Goal: Information Seeking & Learning: Find specific fact

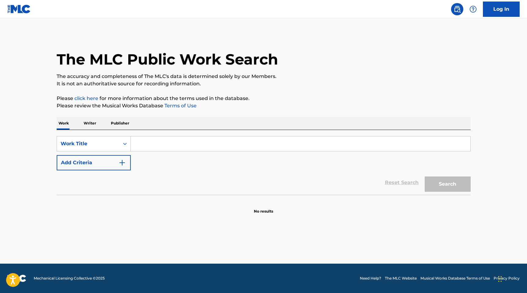
click at [131, 148] on input "Search Form" at bounding box center [300, 143] width 339 height 15
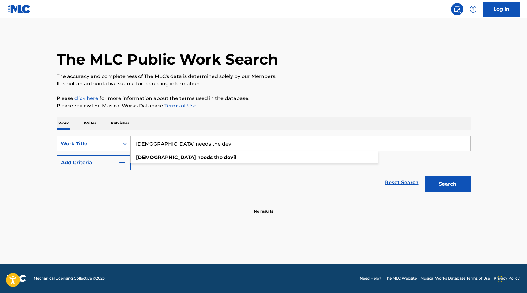
type input "[DEMOGRAPHIC_DATA] needs the devil"
click at [133, 171] on div "Reset Search Search" at bounding box center [264, 182] width 414 height 24
click at [442, 177] on button "Search" at bounding box center [447, 184] width 46 height 15
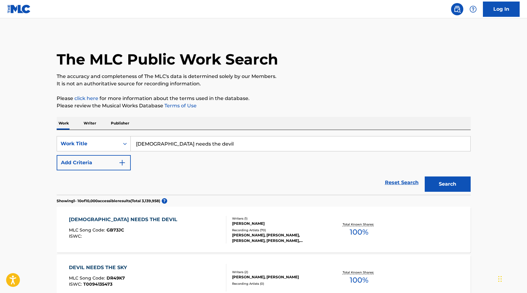
click at [277, 239] on div "[PERSON_NAME], [PERSON_NAME], [PERSON_NAME], [PERSON_NAME], [PERSON_NAME]" at bounding box center [278, 238] width 92 height 11
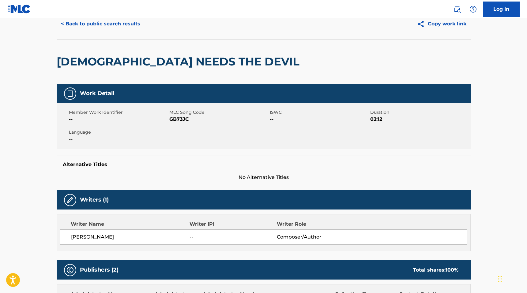
scroll to position [37, 0]
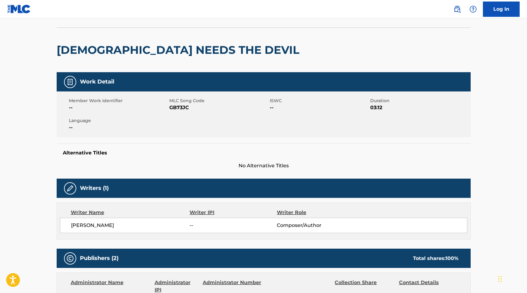
click at [174, 109] on span "GB73JC" at bounding box center [218, 107] width 99 height 7
copy span "GB73JC"
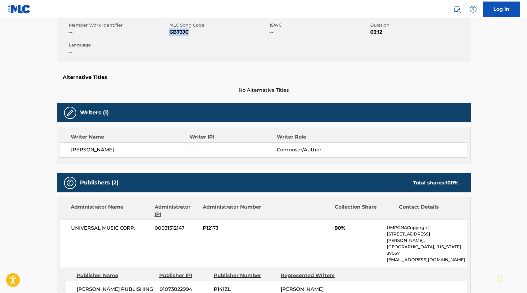
scroll to position [113, 0]
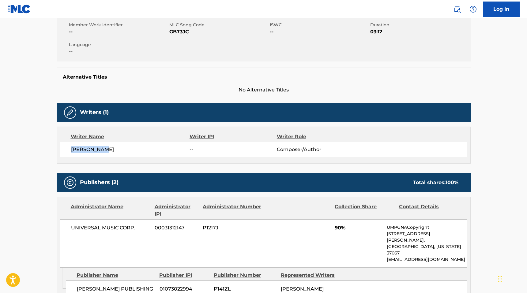
drag, startPoint x: 110, startPoint y: 152, endPoint x: 71, endPoint y: 149, distance: 39.0
click at [71, 149] on span "[PERSON_NAME]" at bounding box center [130, 149] width 119 height 7
copy span "[PERSON_NAME]"
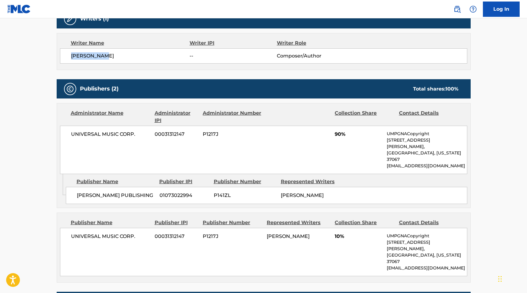
scroll to position [209, 0]
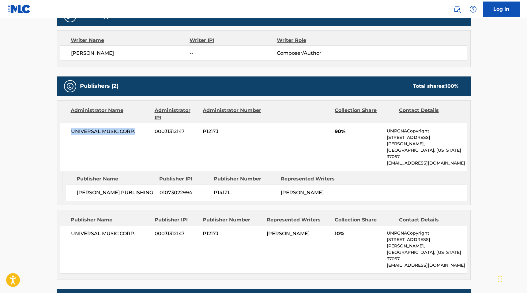
drag, startPoint x: 136, startPoint y: 134, endPoint x: 73, endPoint y: 131, distance: 63.7
click at [73, 131] on span "UNIVERSAL MUSIC CORP." at bounding box center [110, 131] width 79 height 7
copy span "UNIVERSAL MUSIC CORP."
drag, startPoint x: 146, startPoint y: 179, endPoint x: 78, endPoint y: 178, distance: 68.5
click at [78, 189] on span "[PERSON_NAME] PUBLISHING" at bounding box center [116, 192] width 78 height 7
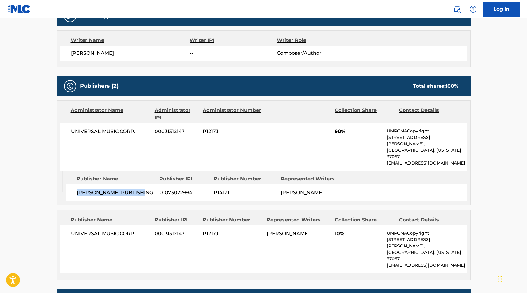
copy span "[PERSON_NAME] PUBLISHING"
drag, startPoint x: 135, startPoint y: 222, endPoint x: 70, endPoint y: 217, distance: 65.1
click at [70, 225] on div "UNIVERSAL MUSIC CORP. 00031312147 P1217J [PERSON_NAME] 10% UMPGNACopyright [STR…" at bounding box center [263, 249] width 407 height 48
copy span "UNIVERSAL MUSIC CORP."
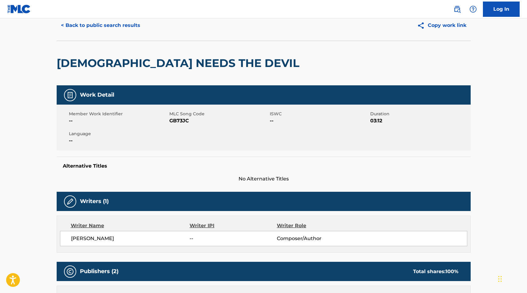
scroll to position [0, 0]
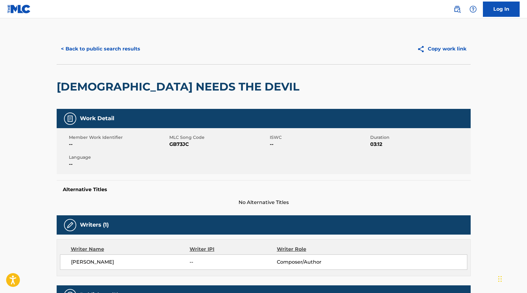
click at [88, 54] on button "< Back to public search results" at bounding box center [101, 48] width 88 height 15
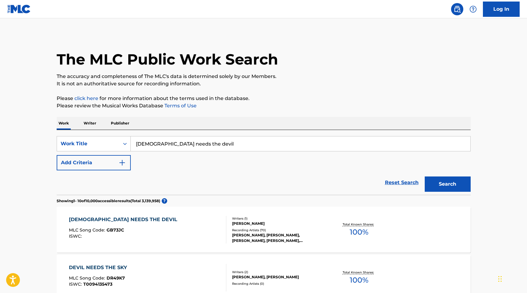
click at [169, 147] on input "[DEMOGRAPHIC_DATA] needs the devil" at bounding box center [300, 143] width 339 height 15
paste input "At [GEOGRAPHIC_DATA], In Every Life"
type input "At [GEOGRAPHIC_DATA], In Every Life"
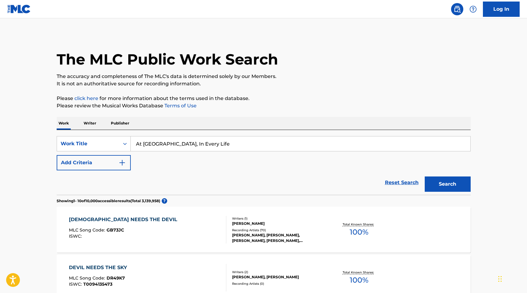
click at [351, 161] on div "SearchWithCriteria2f59b35a-69c1-42d8-86df-be34d4f59080 Work Title At The Beach,…" at bounding box center [264, 153] width 414 height 34
click at [455, 187] on button "Search" at bounding box center [447, 184] width 46 height 15
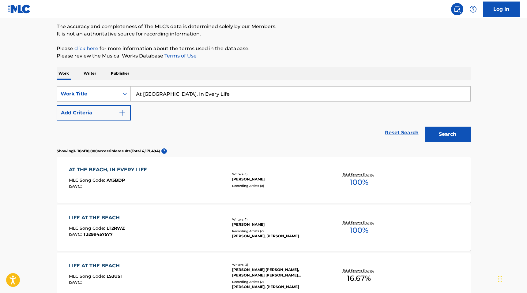
scroll to position [71, 0]
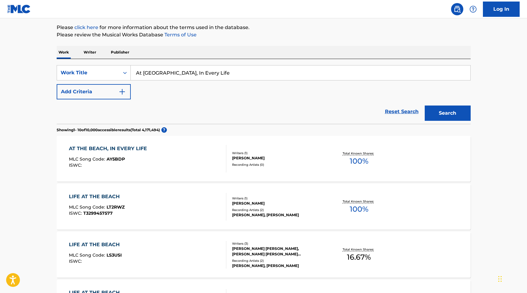
click at [288, 164] on div "Recording Artists ( 0 )" at bounding box center [278, 164] width 92 height 5
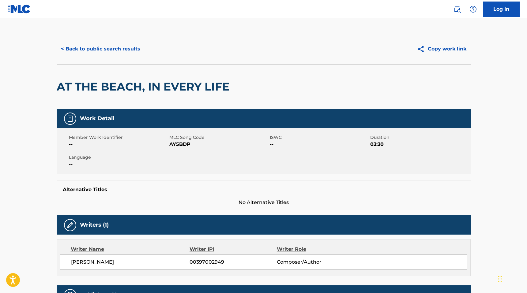
click at [183, 146] on span "AY5BDP" at bounding box center [218, 144] width 99 height 7
copy span "AY5BDP"
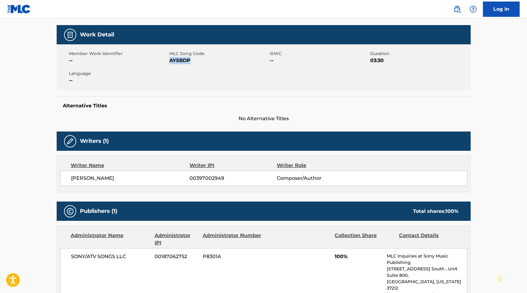
scroll to position [86, 0]
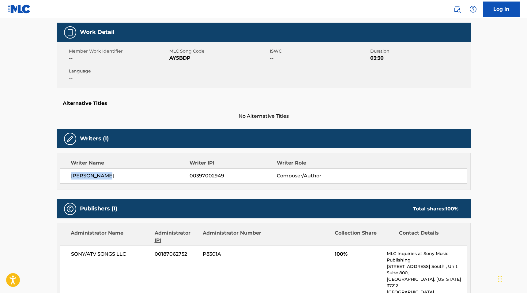
drag, startPoint x: 113, startPoint y: 178, endPoint x: 72, endPoint y: 175, distance: 41.5
click at [72, 175] on span "[PERSON_NAME]" at bounding box center [130, 175] width 119 height 7
copy span "[PERSON_NAME]"
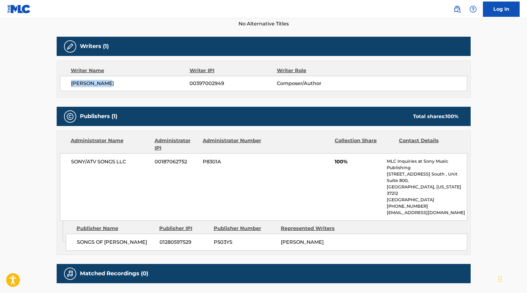
scroll to position [180, 0]
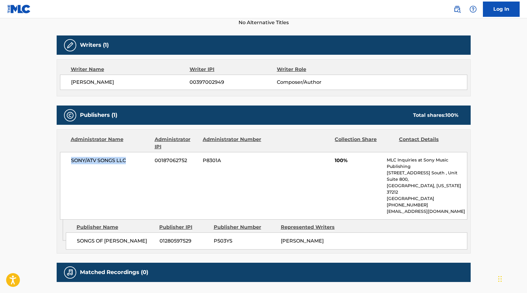
drag, startPoint x: 128, startPoint y: 161, endPoint x: 69, endPoint y: 161, distance: 58.7
click at [69, 161] on div "SONY/ATV SONGS LLC 00187062752 P8301A 100% MLC Inquiries at Sony Music Publishi…" at bounding box center [263, 186] width 407 height 68
copy span "SONY/ATV SONGS LLC"
drag, startPoint x: 135, startPoint y: 229, endPoint x: 77, endPoint y: 229, distance: 58.1
click at [77, 237] on span "SONGS OF [PERSON_NAME]" at bounding box center [116, 240] width 78 height 7
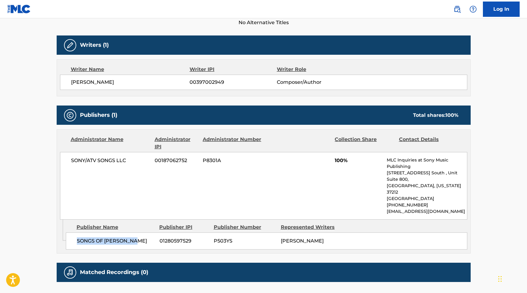
copy span "SONGS OF [PERSON_NAME]"
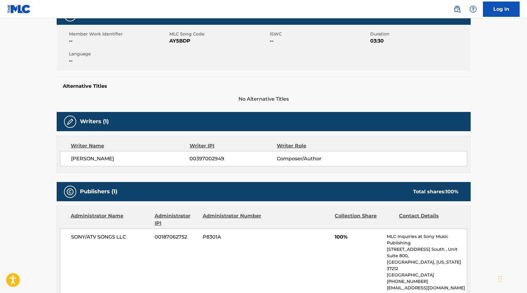
scroll to position [0, 0]
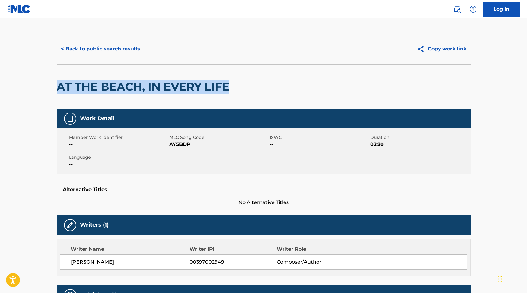
drag, startPoint x: 59, startPoint y: 87, endPoint x: 232, endPoint y: 83, distance: 172.3
click at [233, 83] on div "AT THE BEACH, IN EVERY LIFE" at bounding box center [264, 86] width 414 height 45
copy h2 "AT THE BEACH, IN EVERY LIFE"
click at [119, 50] on button "< Back to public search results" at bounding box center [101, 48] width 88 height 15
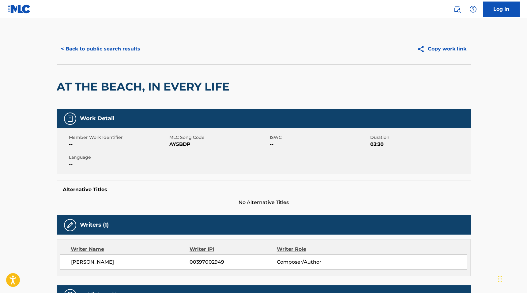
scroll to position [71, 0]
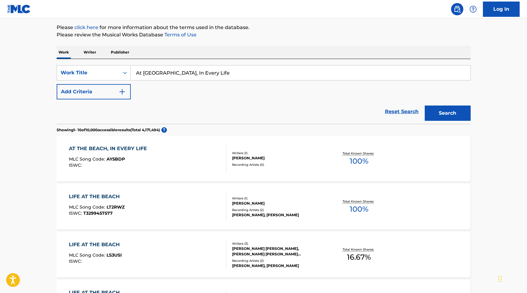
click at [155, 69] on input "At [GEOGRAPHIC_DATA], In Every Life" at bounding box center [300, 72] width 339 height 15
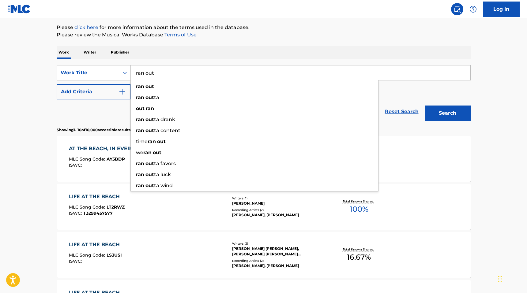
type input "ran out"
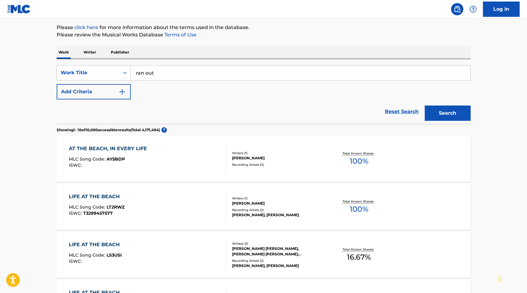
click at [109, 99] on button "Add Criteria" at bounding box center [94, 91] width 74 height 15
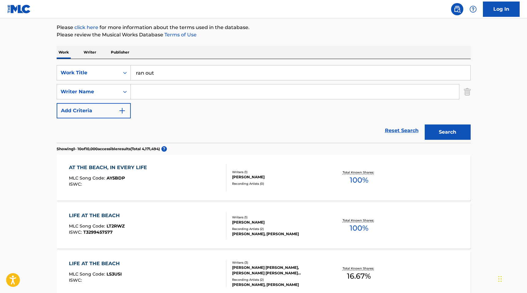
click at [172, 98] on input "Search Form" at bounding box center [295, 91] width 328 height 15
paste input "[PERSON_NAME]"
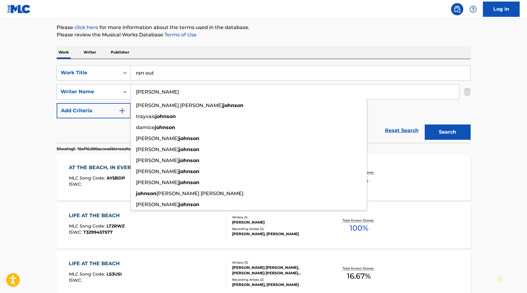
type input "[PERSON_NAME]"
click at [427, 118] on div "SearchWithCriteria2f59b35a-69c1-42d8-86df-be34d4f59080 Work Title ran out Searc…" at bounding box center [264, 91] width 414 height 53
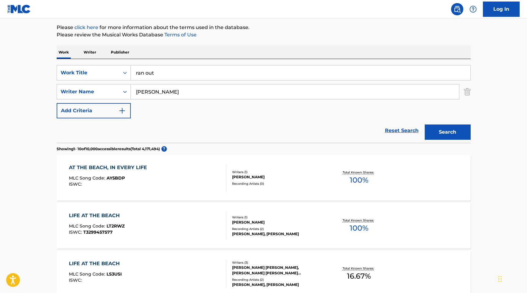
click at [439, 129] on button "Search" at bounding box center [447, 132] width 46 height 15
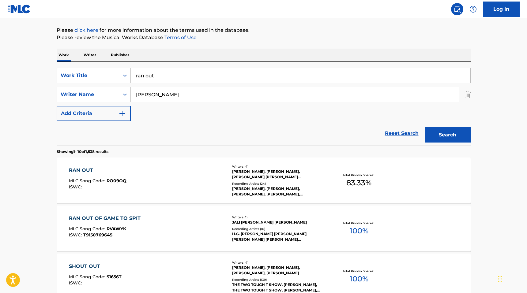
scroll to position [70, 0]
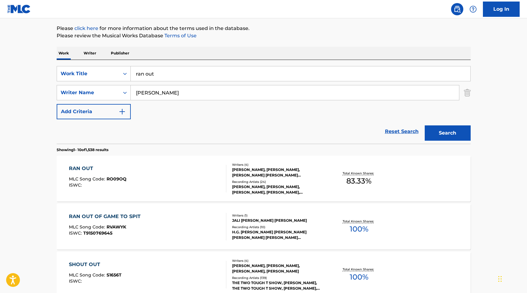
click at [276, 176] on div "[PERSON_NAME], [PERSON_NAME], [PERSON_NAME] [PERSON_NAME] [PERSON_NAME]" at bounding box center [278, 172] width 92 height 11
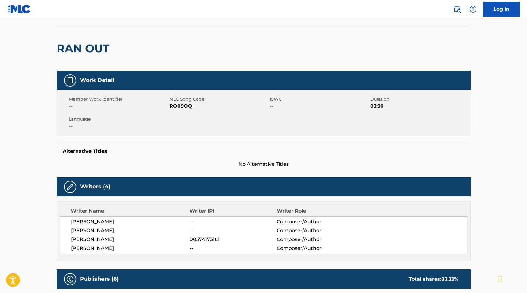
scroll to position [39, 0]
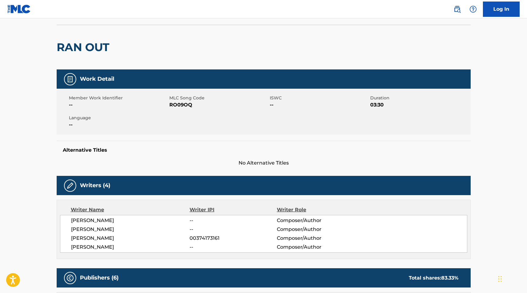
click at [186, 105] on span "RO09OQ" at bounding box center [218, 104] width 99 height 7
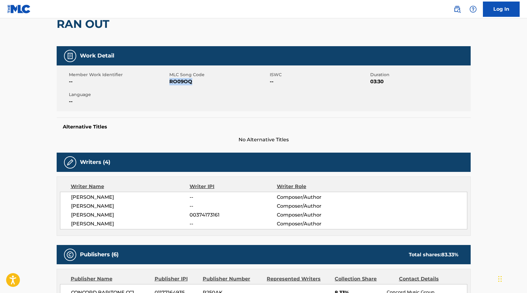
scroll to position [64, 0]
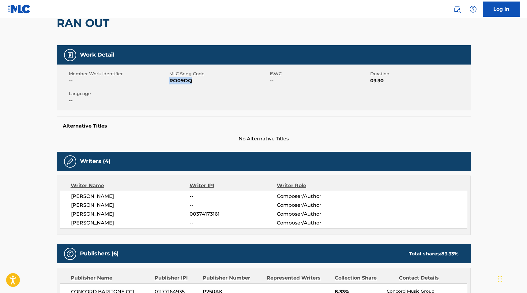
drag, startPoint x: 71, startPoint y: 196, endPoint x: 145, endPoint y: 222, distance: 78.4
click at [145, 222] on div "[PERSON_NAME] -- Composer/Author [PERSON_NAME] -- Composer/Author [PERSON_NAME]…" at bounding box center [263, 210] width 407 height 38
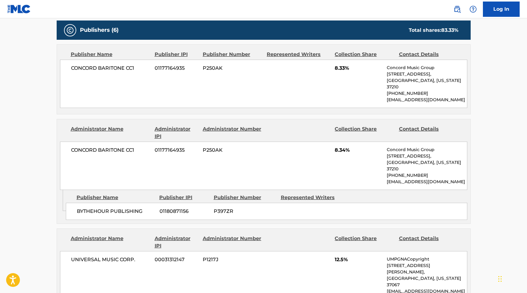
scroll to position [292, 0]
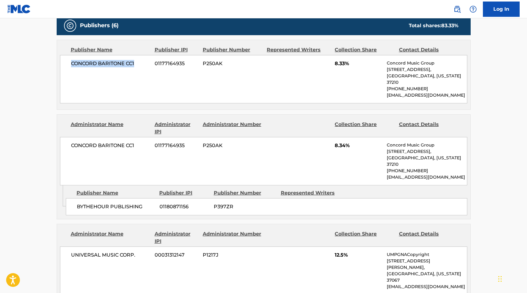
drag, startPoint x: 71, startPoint y: 64, endPoint x: 140, endPoint y: 64, distance: 69.1
click at [140, 64] on span "CONCORD BARITONE CC1" at bounding box center [110, 63] width 79 height 7
click at [94, 203] on span "BYTHEHOUR PUBLISHING" at bounding box center [116, 206] width 78 height 7
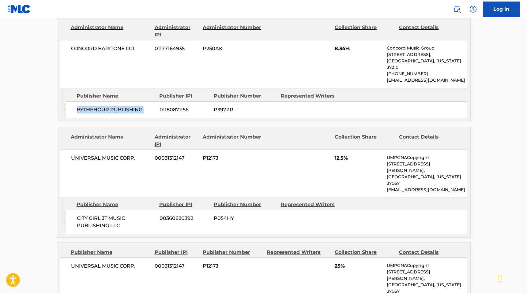
scroll to position [394, 0]
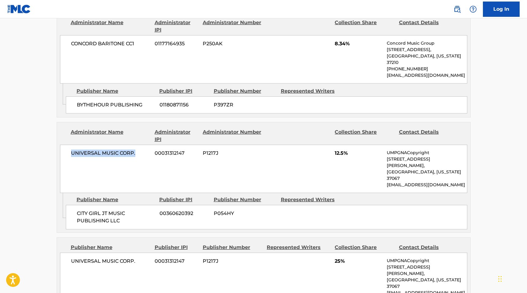
drag, startPoint x: 138, startPoint y: 138, endPoint x: 67, endPoint y: 140, distance: 71.3
click at [67, 145] on div "UNIVERSAL MUSIC CORP. 00031312147 P1217J 12.5% UMPGNACopyright [STREET_ADDRESS]…" at bounding box center [263, 169] width 407 height 48
drag, startPoint x: 119, startPoint y: 193, endPoint x: 78, endPoint y: 185, distance: 41.6
click at [78, 210] on span "CITY GIRL JT MUSIC PUBLISHING LLC" at bounding box center [116, 217] width 78 height 15
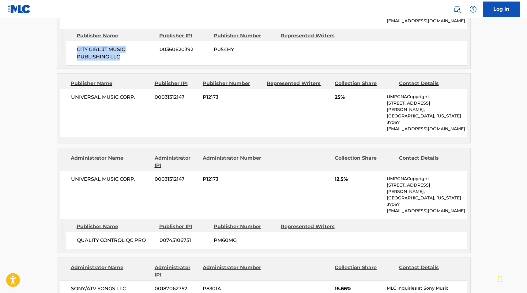
scroll to position [558, 0]
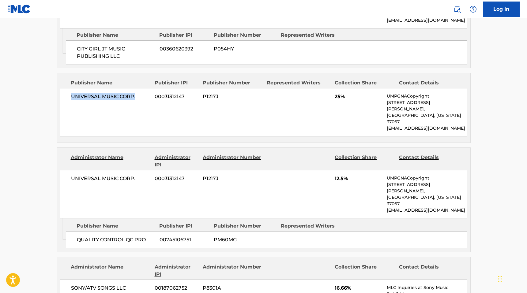
drag, startPoint x: 136, startPoint y: 70, endPoint x: 70, endPoint y: 66, distance: 65.9
click at [70, 88] on div "UNIVERSAL MUSIC CORP. 00031312147 P1217J 25% UMPGNACopyright [STREET_ADDRESS][P…" at bounding box center [263, 112] width 407 height 48
click at [132, 175] on span "UNIVERSAL MUSIC CORP." at bounding box center [110, 178] width 79 height 7
drag, startPoint x: 138, startPoint y: 139, endPoint x: 69, endPoint y: 138, distance: 68.2
click at [69, 170] on div "UNIVERSAL MUSIC CORP. 00031312147 P1217J 12.5% UMPGNACopyright [STREET_ADDRESS]…" at bounding box center [263, 194] width 407 height 48
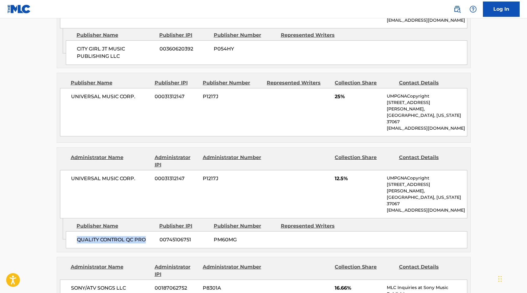
drag, startPoint x: 147, startPoint y: 185, endPoint x: 72, endPoint y: 188, distance: 74.7
click at [72, 231] on div "QUALITY CONTROL QC PRO 00745106751 PM60MG" at bounding box center [266, 239] width 401 height 17
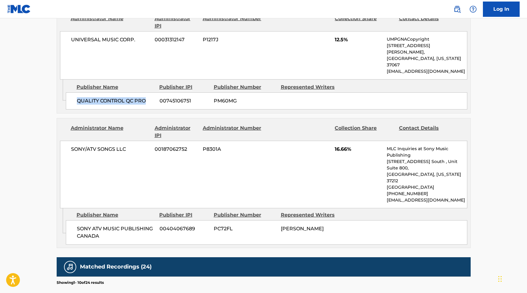
scroll to position [703, 0]
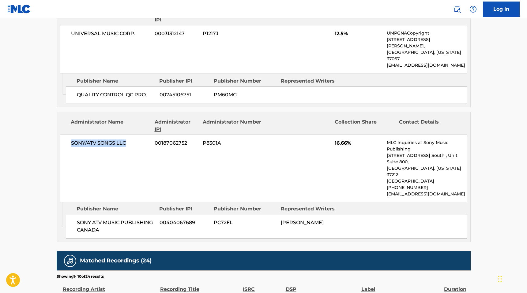
drag, startPoint x: 128, startPoint y: 88, endPoint x: 70, endPoint y: 90, distance: 58.5
click at [70, 135] on div "SONY/ATV SONGS LLC 00187062752 P8301A 16.66% MLC Inquiries at Sony Music Publis…" at bounding box center [263, 169] width 407 height 68
drag, startPoint x: 103, startPoint y: 163, endPoint x: 69, endPoint y: 155, distance: 34.8
click at [69, 214] on div "SONY ATV MUSIC PUBLISHING CANADA 00404067689 PC72FL [PERSON_NAME]" at bounding box center [266, 226] width 401 height 24
